Goal: Task Accomplishment & Management: Use online tool/utility

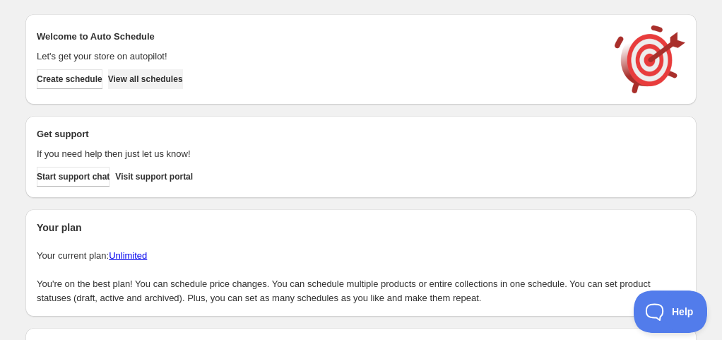
click at [183, 88] on button "View all schedules" at bounding box center [145, 79] width 75 height 20
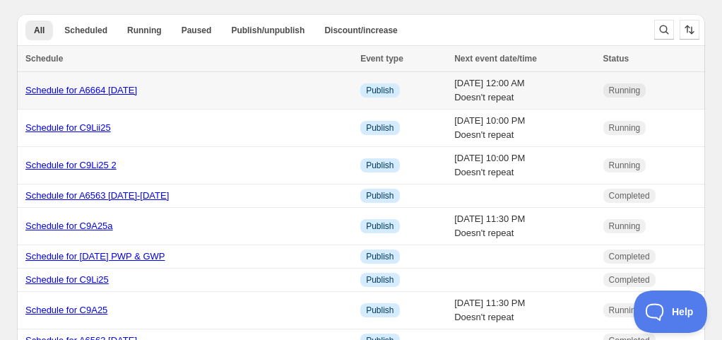
click at [137, 86] on link "Schedule for A6664 [DATE]" at bounding box center [81, 90] width 112 height 11
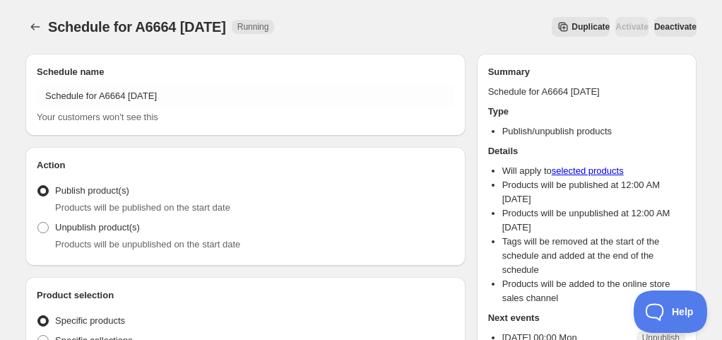
click at [569, 30] on button "Duplicate" at bounding box center [580, 27] width 58 height 20
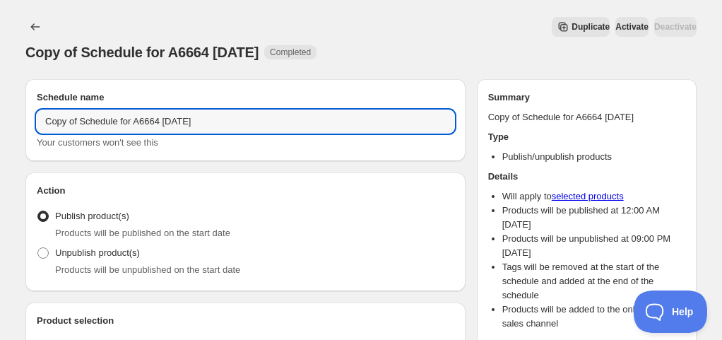
drag, startPoint x: 81, startPoint y: 123, endPoint x: -52, endPoint y: 114, distance: 133.7
click at [0, 114] on html "Copy of Schedule for A6664 [DATE]. This page is ready Copy of Schedule for A666…" at bounding box center [361, 170] width 722 height 340
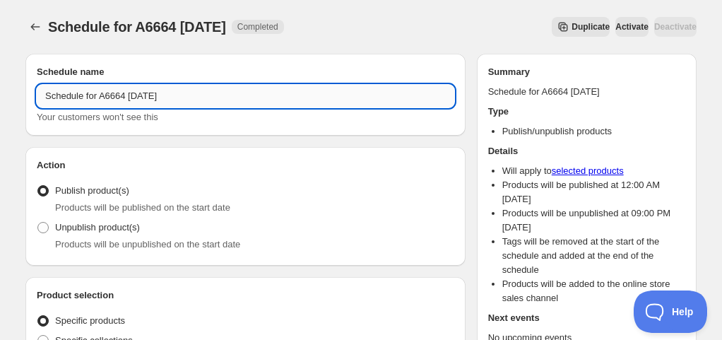
drag, startPoint x: 196, startPoint y: 93, endPoint x: 187, endPoint y: 93, distance: 9.2
click at [187, 93] on input "Schedule for A6664 [DATE]" at bounding box center [245, 96] width 417 height 23
click at [130, 100] on input "Schedule for A6664 [DATE]" at bounding box center [245, 96] width 417 height 23
click at [146, 96] on input "Schedule for A6666 [DATE]" at bounding box center [245, 96] width 417 height 23
drag, startPoint x: 104, startPoint y: 95, endPoint x: 132, endPoint y: 96, distance: 28.3
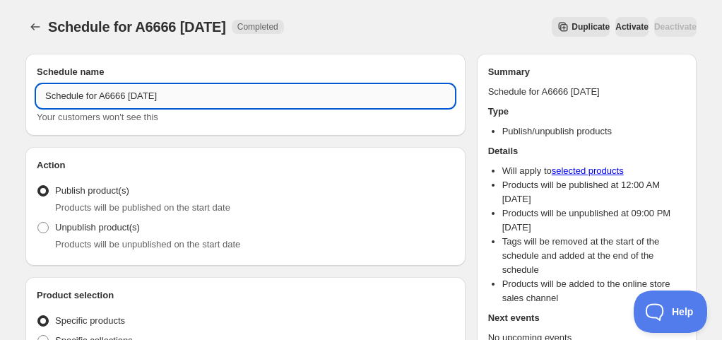
click at [132, 96] on input "Schedule for A6666 [DATE]" at bounding box center [245, 96] width 417 height 23
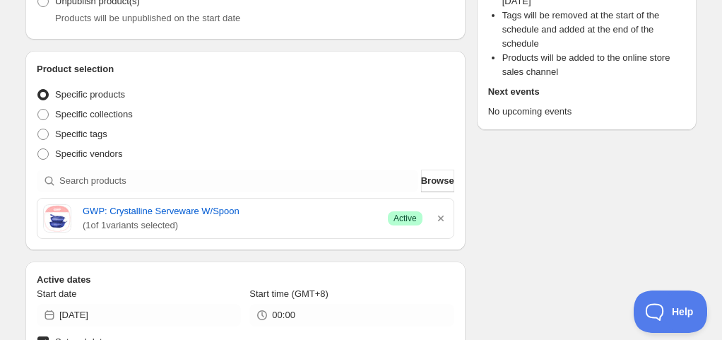
scroll to position [282, 0]
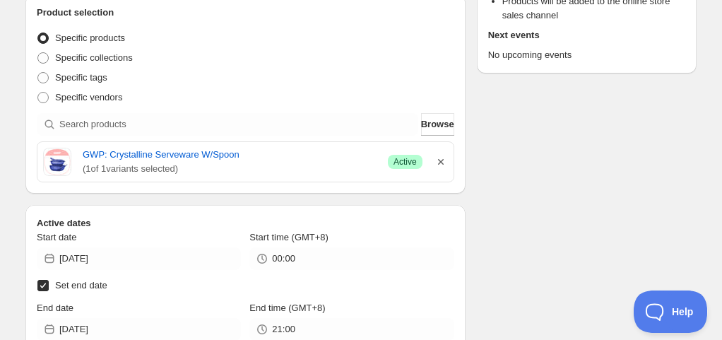
type input "Schedule for A6666 [DATE]"
drag, startPoint x: 441, startPoint y: 164, endPoint x: 409, endPoint y: 154, distance: 32.6
click at [438, 164] on icon "button" at bounding box center [440, 162] width 14 height 14
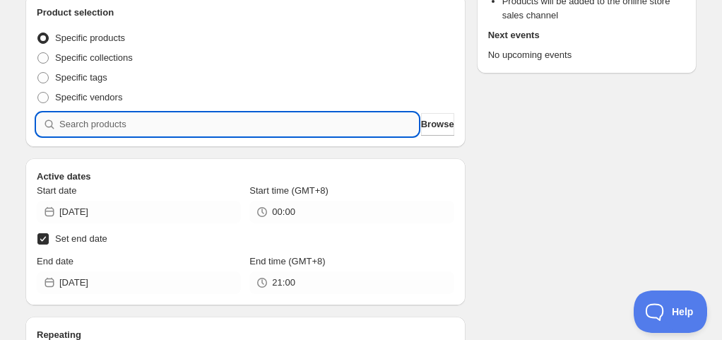
click at [366, 131] on input "search" at bounding box center [238, 124] width 359 height 23
paste input "A6666"
type input "A6666"
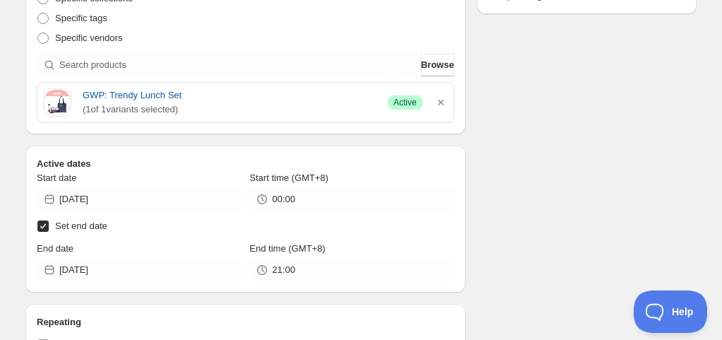
scroll to position [353, 0]
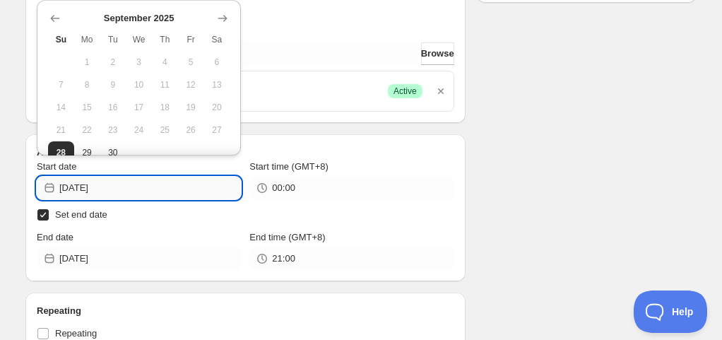
click at [169, 188] on input "[DATE]" at bounding box center [149, 187] width 181 height 23
click at [85, 145] on button "29" at bounding box center [87, 152] width 26 height 23
type input "[DATE]"
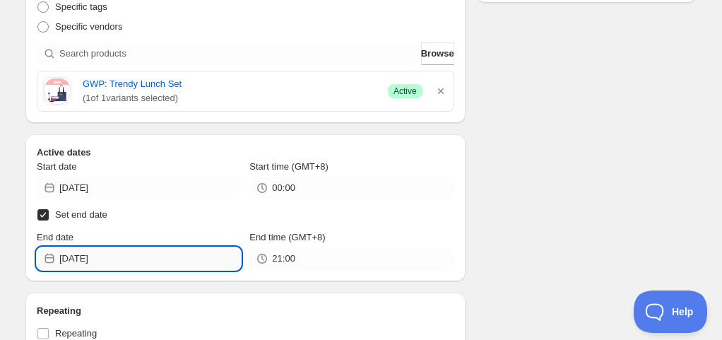
click at [126, 261] on input "[DATE]" at bounding box center [149, 258] width 181 height 23
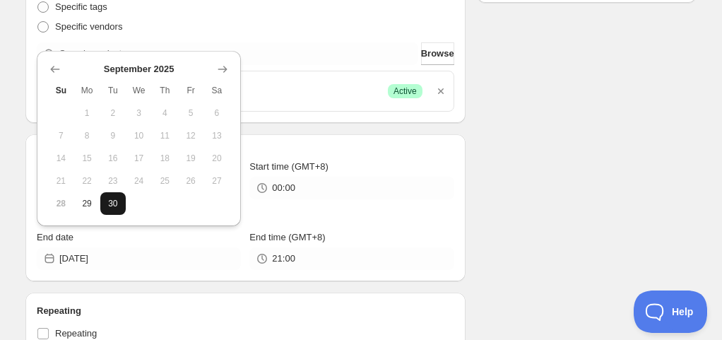
click at [104, 201] on button "30" at bounding box center [113, 203] width 26 height 23
type input "[DATE]"
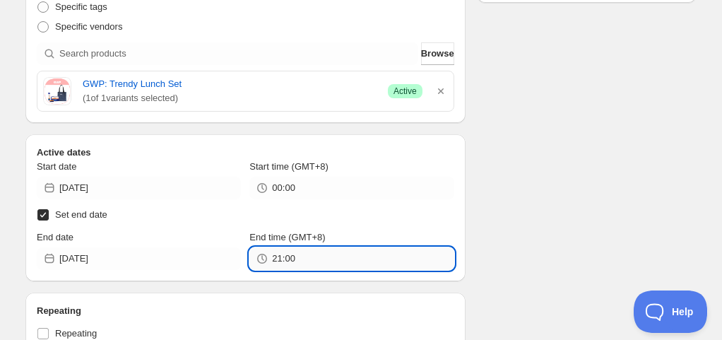
click at [294, 264] on input "21:00" at bounding box center [362, 258] width 181 height 23
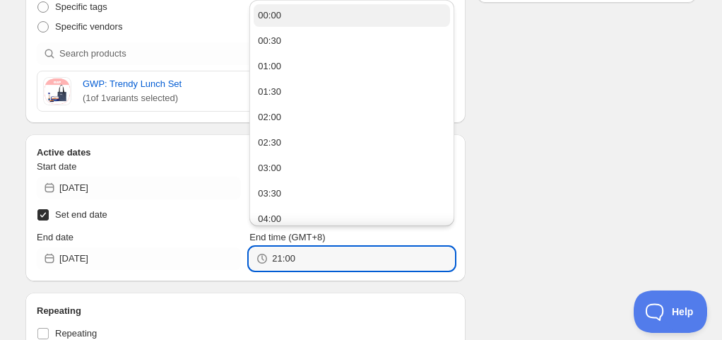
click at [292, 20] on button "00:00" at bounding box center [351, 15] width 196 height 23
type input "00:00"
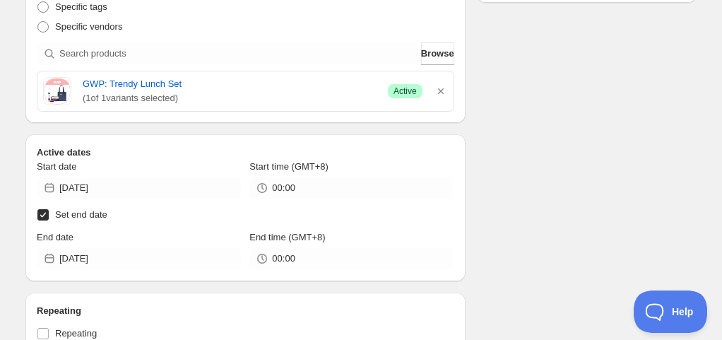
click at [618, 198] on div "Schedule name Schedule for A6666 [DATE] Your customers won't see this Action Ac…" at bounding box center [355, 311] width 682 height 1244
click at [583, 198] on div "Schedule name Schedule for A6666 [DATE] Your customers won't see this Action Ac…" at bounding box center [355, 311] width 682 height 1244
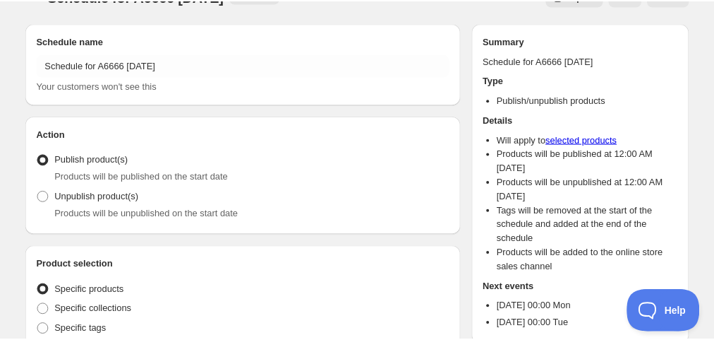
scroll to position [0, 0]
